Goal: Transaction & Acquisition: Purchase product/service

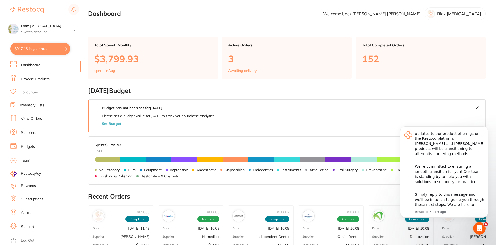
click at [352, 88] on h2 "[DATE] Budget" at bounding box center [287, 90] width 398 height 7
click at [487, 128] on icon "Dismiss notification" at bounding box center [487, 127] width 3 height 3
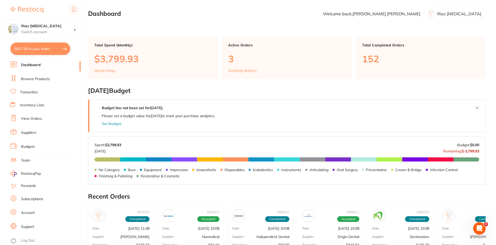
click at [39, 79] on link "Browse Products" at bounding box center [35, 78] width 29 height 5
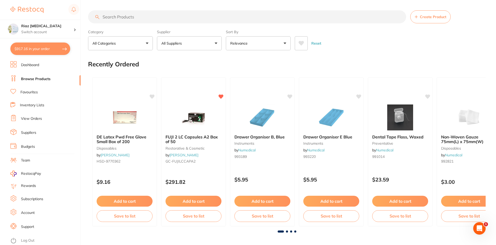
click at [140, 20] on input "search" at bounding box center [247, 16] width 318 height 13
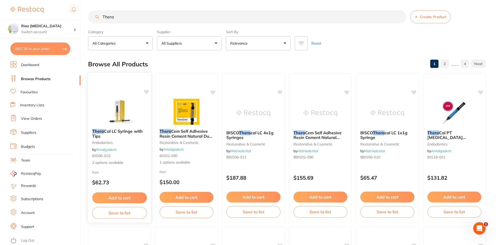
type input "Thera"
click at [118, 168] on div "Thera Cal LC Syringe with Tips endodontics by Amalgadent BIS06-010 2 options av…" at bounding box center [119, 147] width 63 height 45
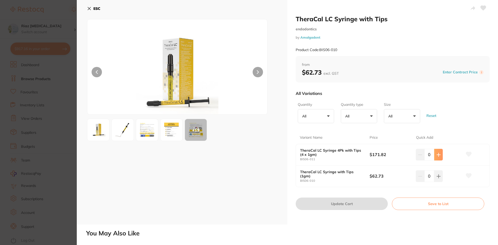
click at [436, 154] on icon at bounding box center [438, 155] width 4 height 4
type input "1"
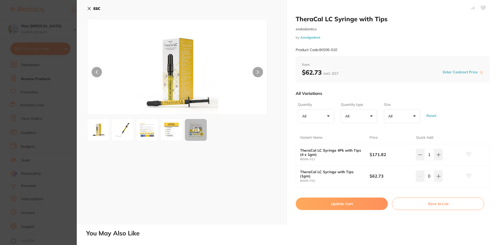
click at [349, 205] on button "Update Cart" at bounding box center [342, 204] width 92 height 12
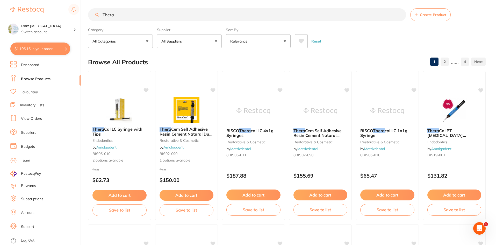
drag, startPoint x: 127, startPoint y: 11, endPoint x: 80, endPoint y: 13, distance: 47.0
click at [80, 13] on div "$1,106.16 Riaz [MEDICAL_DATA] Switch account Riaz [MEDICAL_DATA] $1,106.16 in y…" at bounding box center [248, 120] width 496 height 245
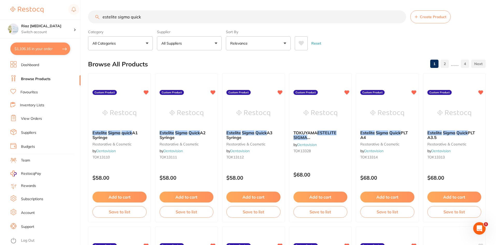
type input "estelite sigma quick"
click at [172, 43] on p "All Suppliers" at bounding box center [172, 43] width 23 height 5
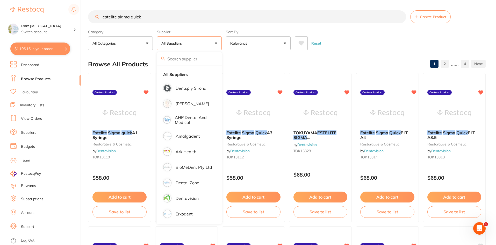
click at [256, 59] on div "Browse All Products 1 2 ...... 4" at bounding box center [287, 63] width 398 height 17
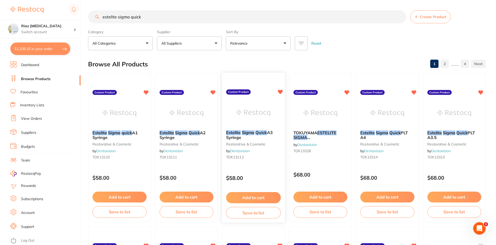
click at [263, 199] on button "Add to cart" at bounding box center [253, 197] width 55 height 11
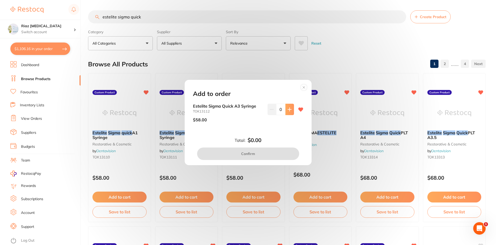
click at [291, 111] on button at bounding box center [290, 109] width 9 height 11
type input "1"
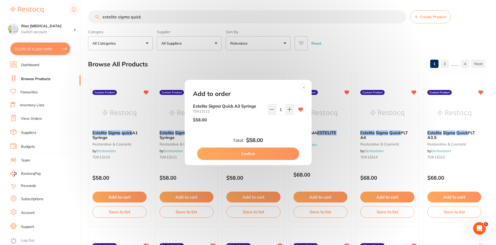
click at [261, 154] on button "Confirm" at bounding box center [248, 153] width 102 height 12
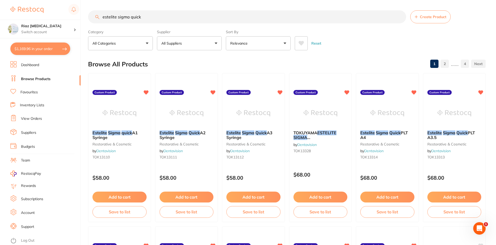
drag, startPoint x: 149, startPoint y: 16, endPoint x: 80, endPoint y: 18, distance: 69.0
click at [80, 18] on div "$1,169.96 Riaz [MEDICAL_DATA] Switch account Riaz [MEDICAL_DATA] $1,169.96 in y…" at bounding box center [248, 122] width 496 height 245
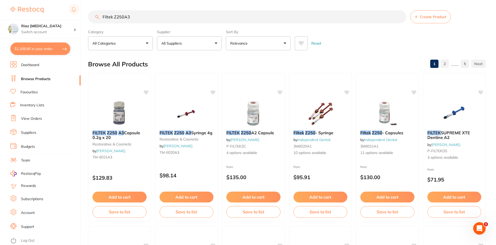
click at [124, 18] on input "Filtek Z250A3" at bounding box center [247, 16] width 318 height 13
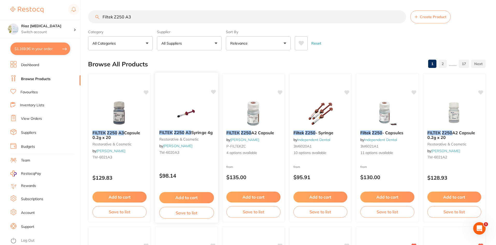
type input "Filtek Z250 A3"
click at [189, 197] on button "Add to cart" at bounding box center [186, 197] width 55 height 11
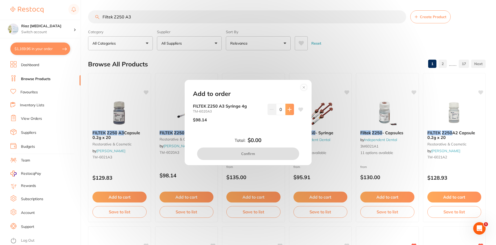
click at [289, 112] on button at bounding box center [290, 109] width 9 height 11
type input "1"
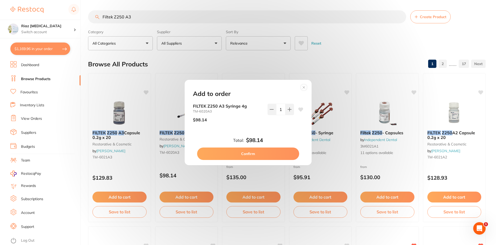
click at [255, 153] on button "Confirm" at bounding box center [248, 153] width 102 height 12
